Goal: Check status

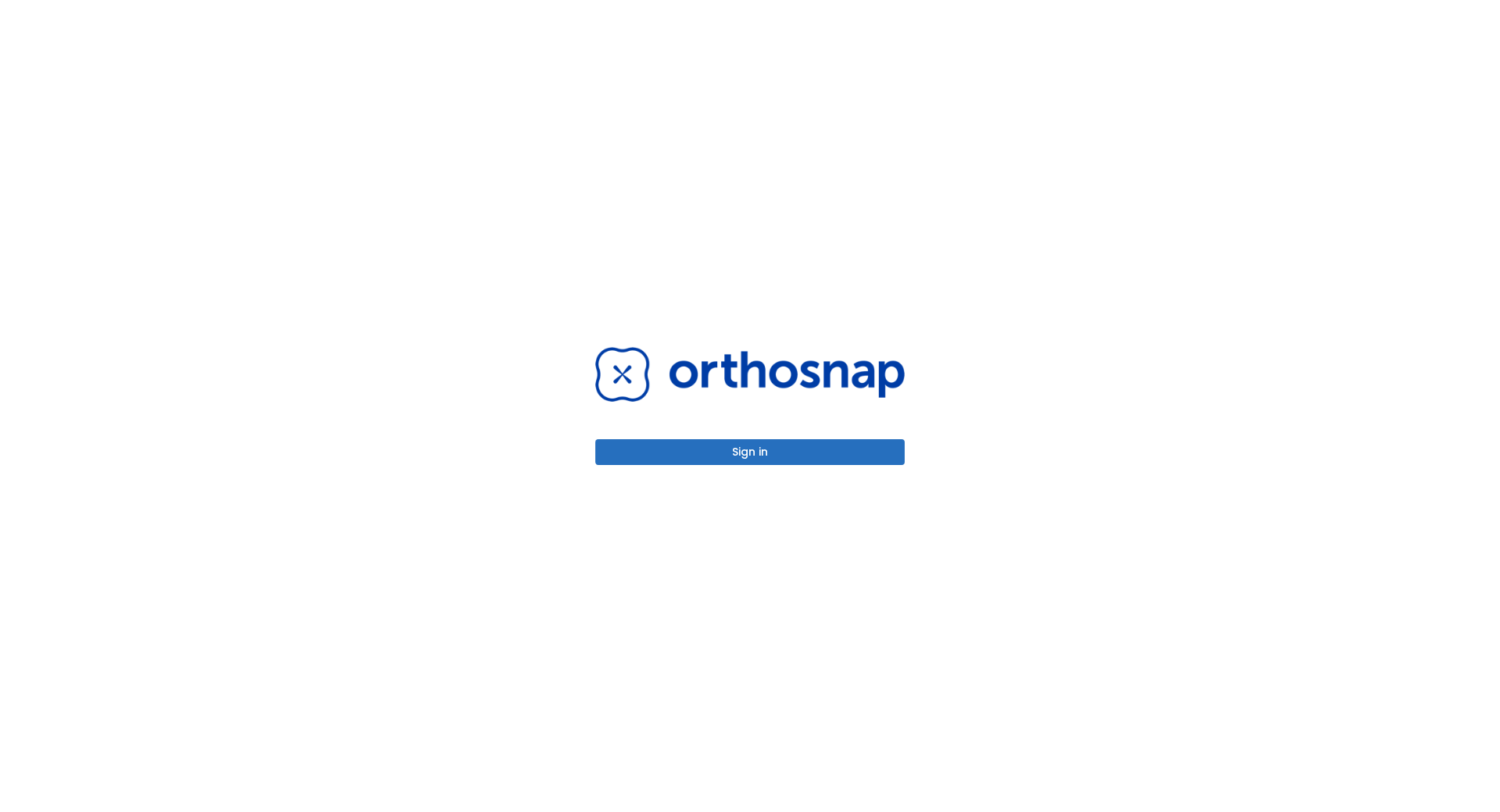
click at [764, 460] on button "Sign in" at bounding box center [750, 452] width 309 height 25
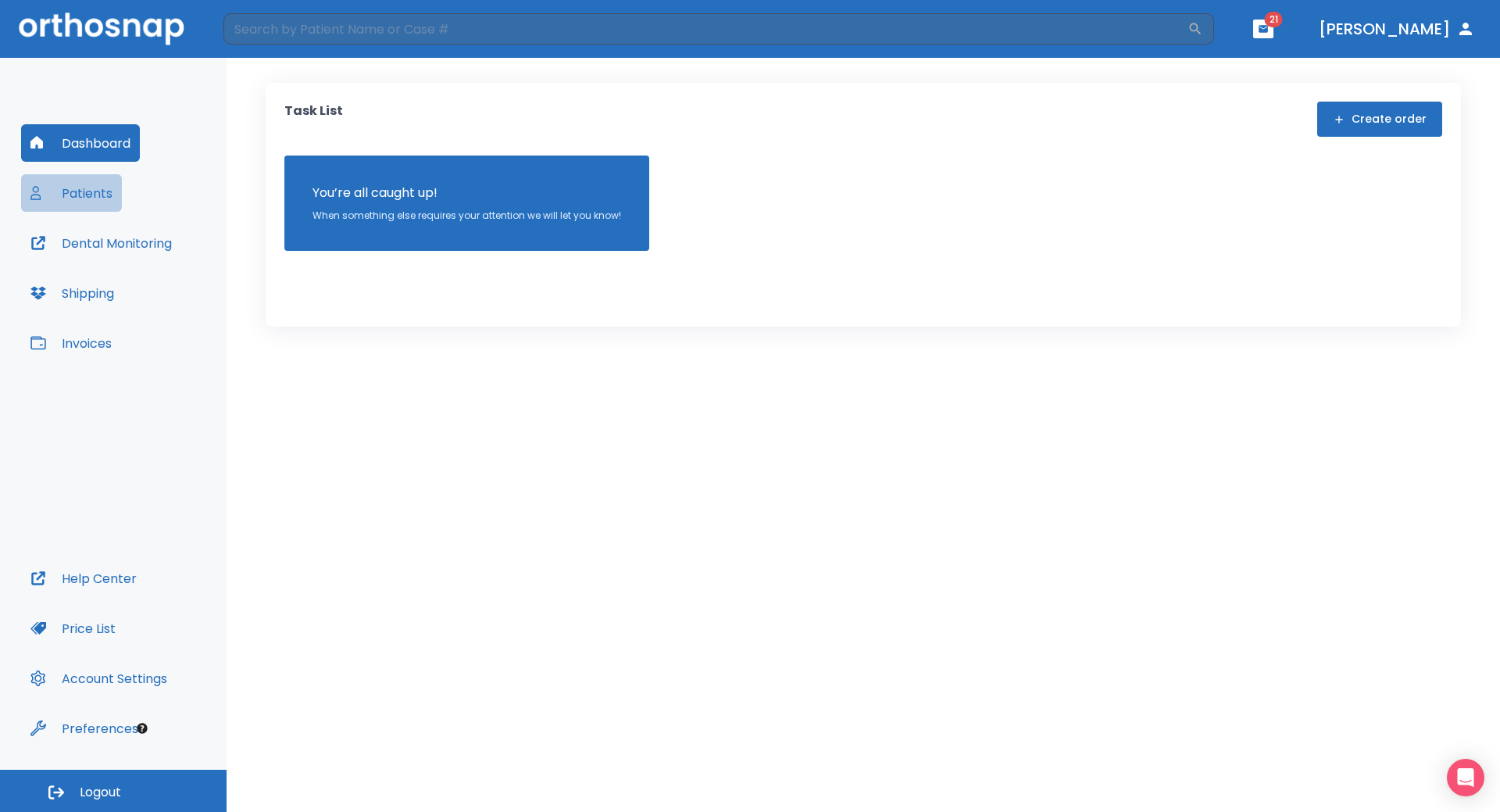
click at [70, 188] on button "Patients" at bounding box center [71, 192] width 101 height 37
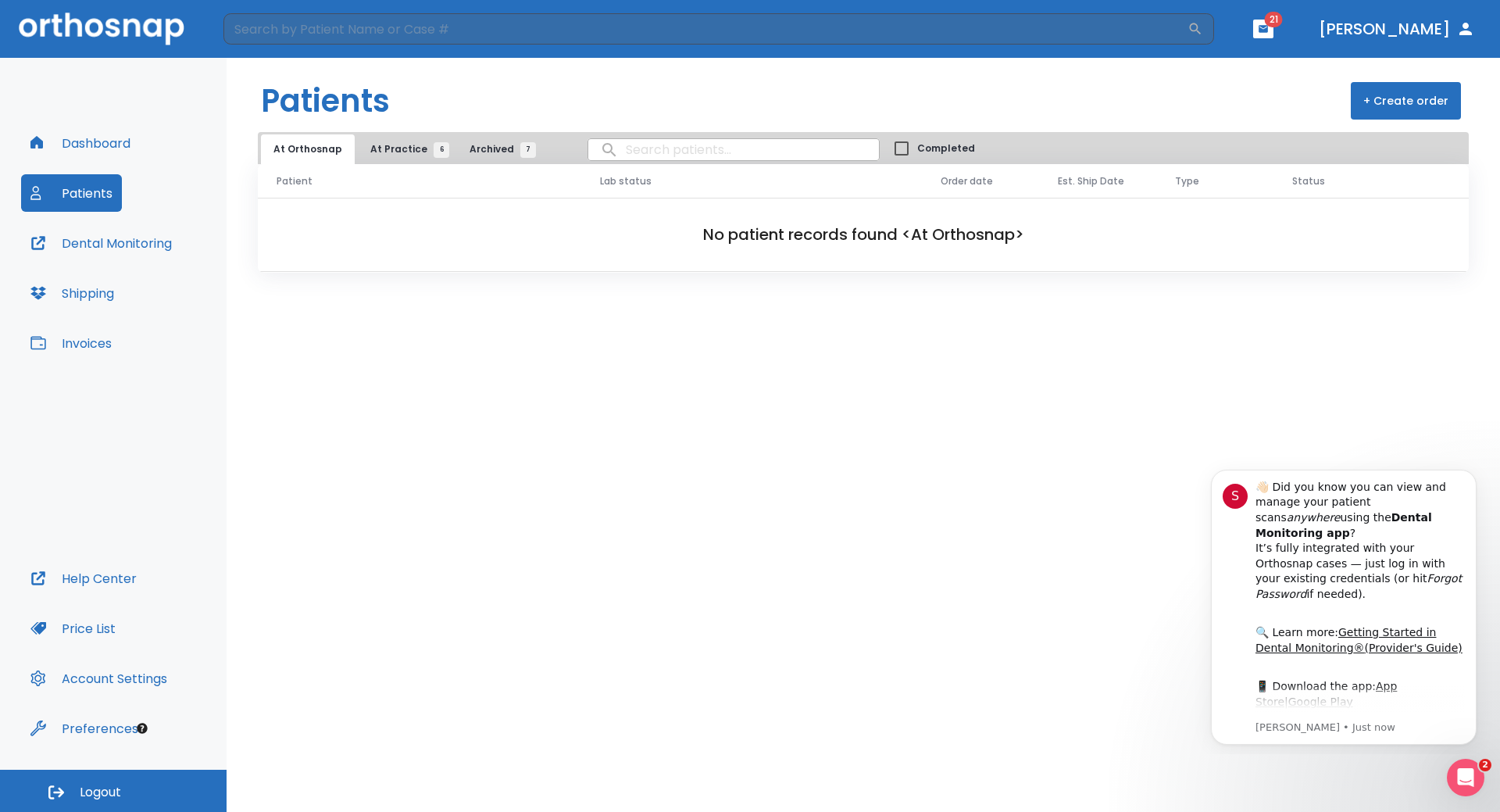
click at [382, 145] on span "At Practice 6" at bounding box center [405, 149] width 71 height 14
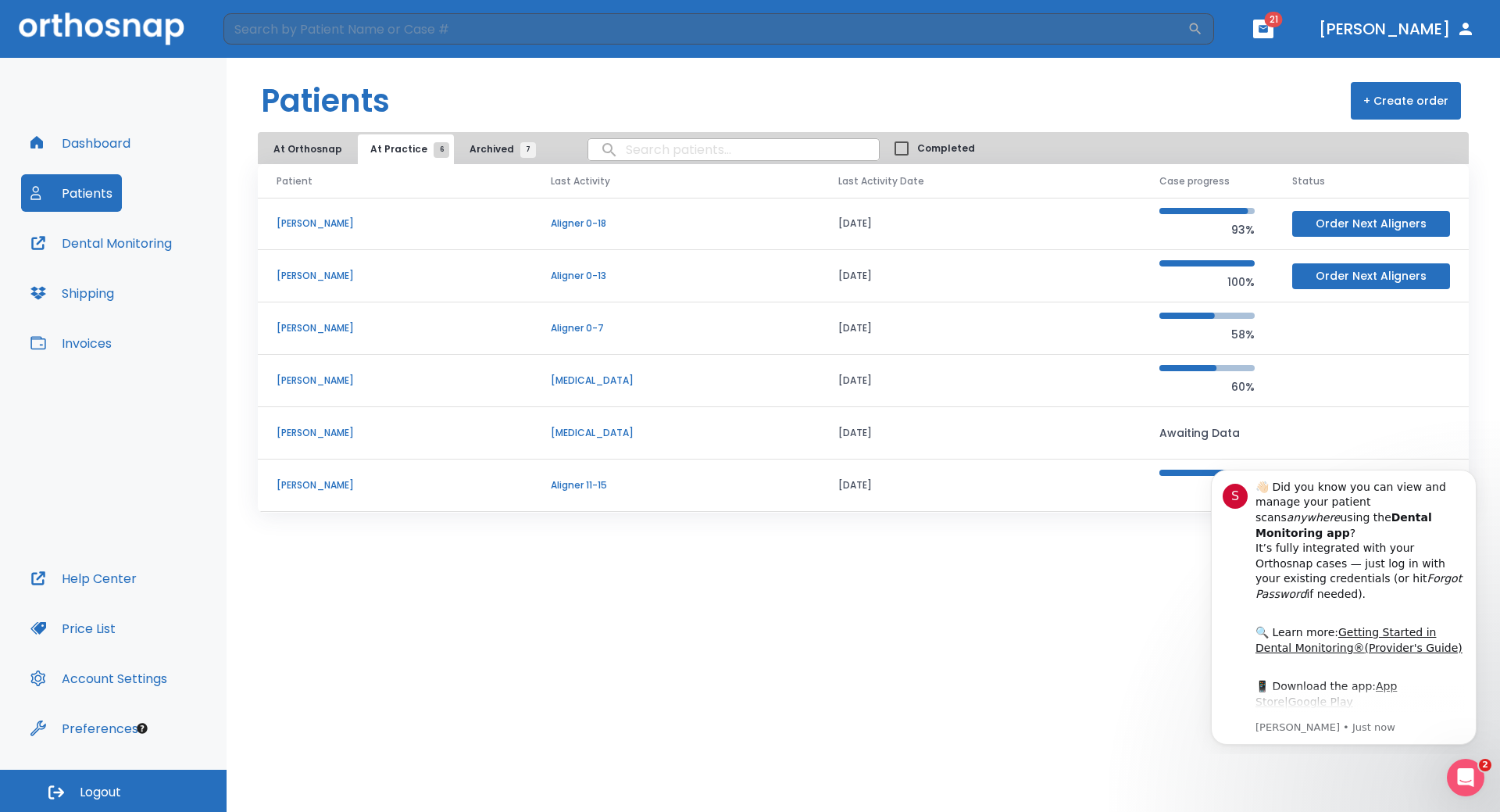
click at [313, 483] on p "Sara Paredes" at bounding box center [394, 485] width 237 height 14
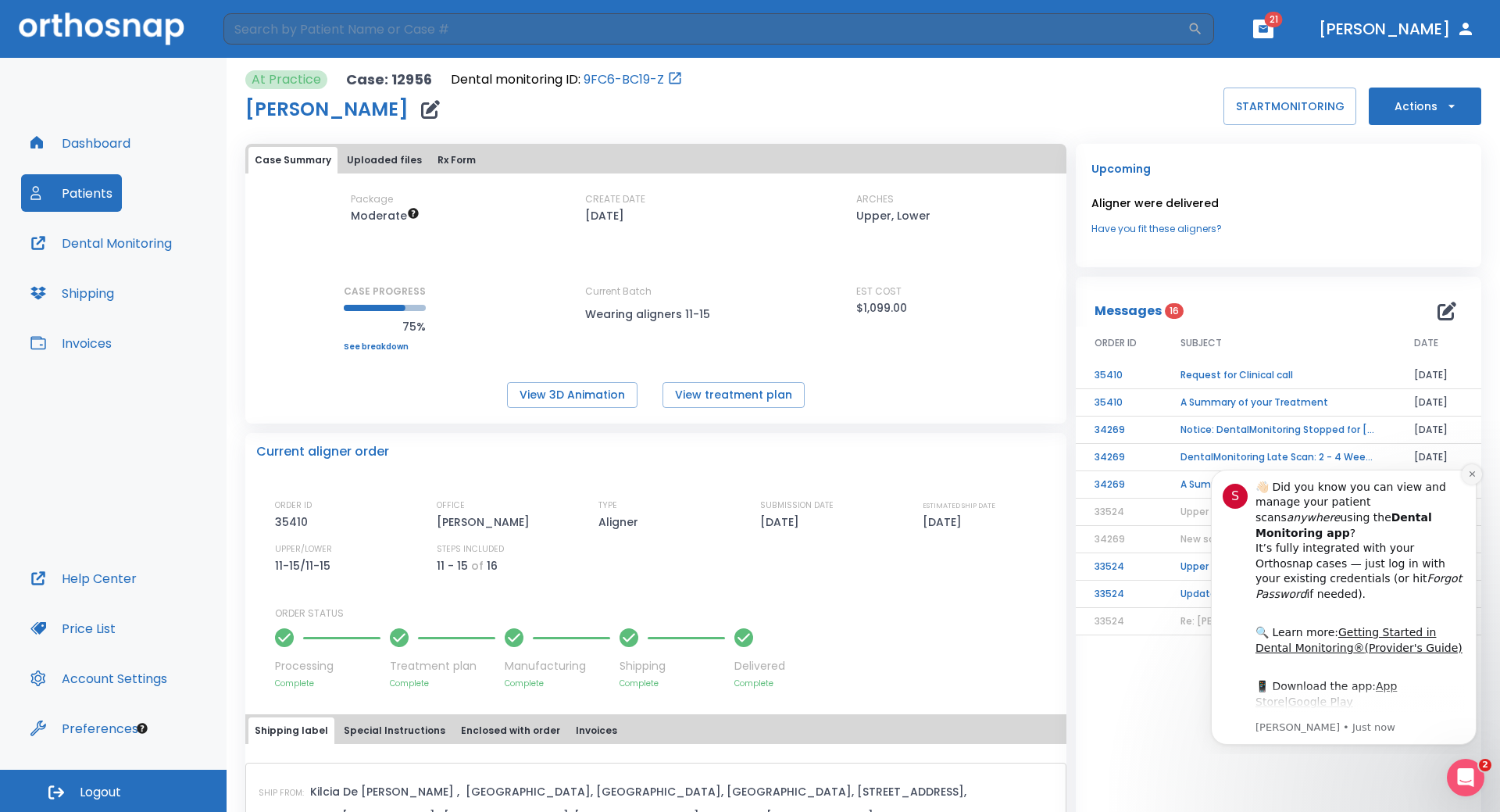
click at [1470, 472] on icon "Dismiss notification" at bounding box center [1472, 473] width 9 height 9
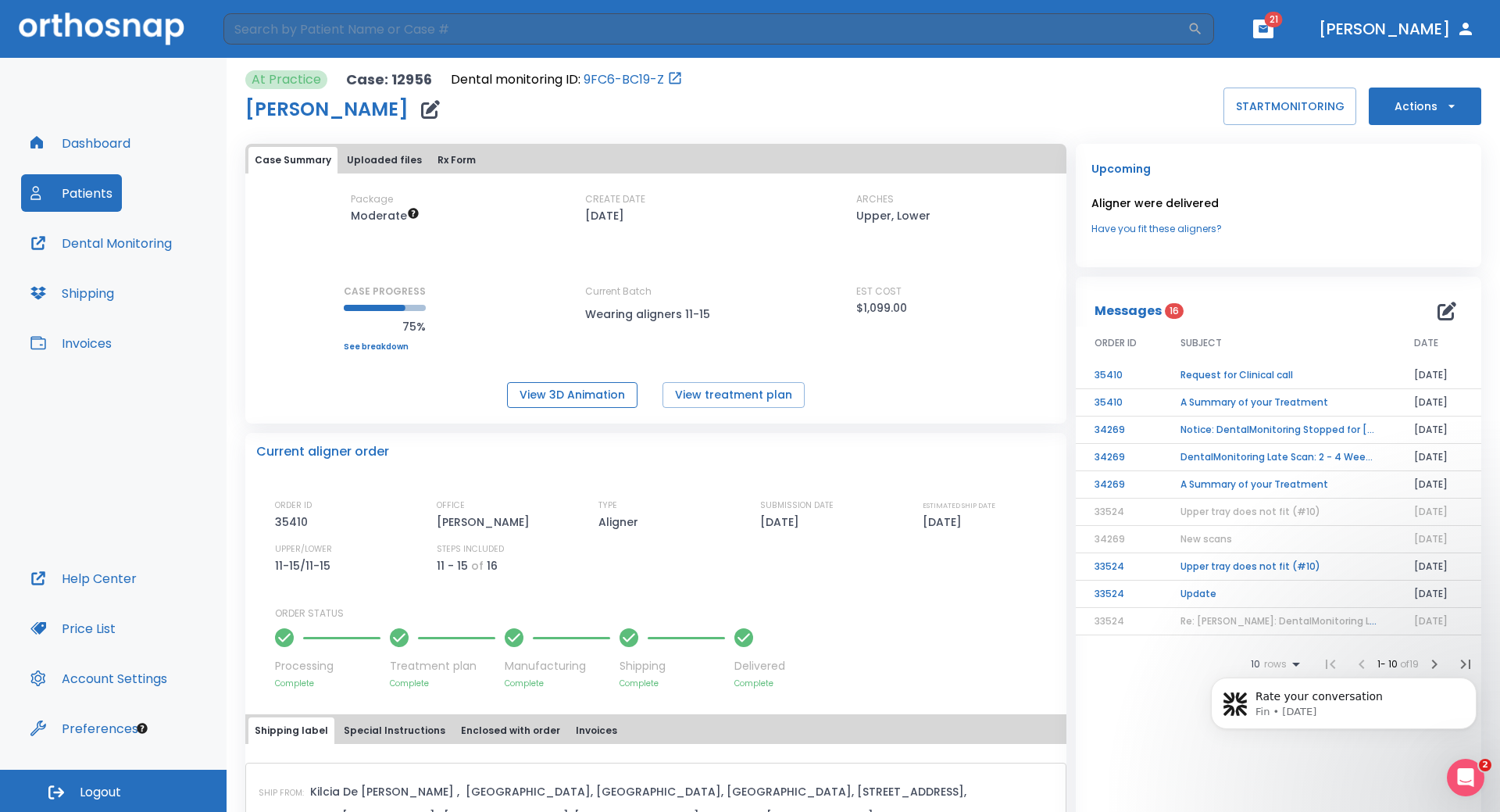
click at [601, 405] on button "View 3D Animation" at bounding box center [572, 394] width 131 height 25
